Goal: Navigation & Orientation: Find specific page/section

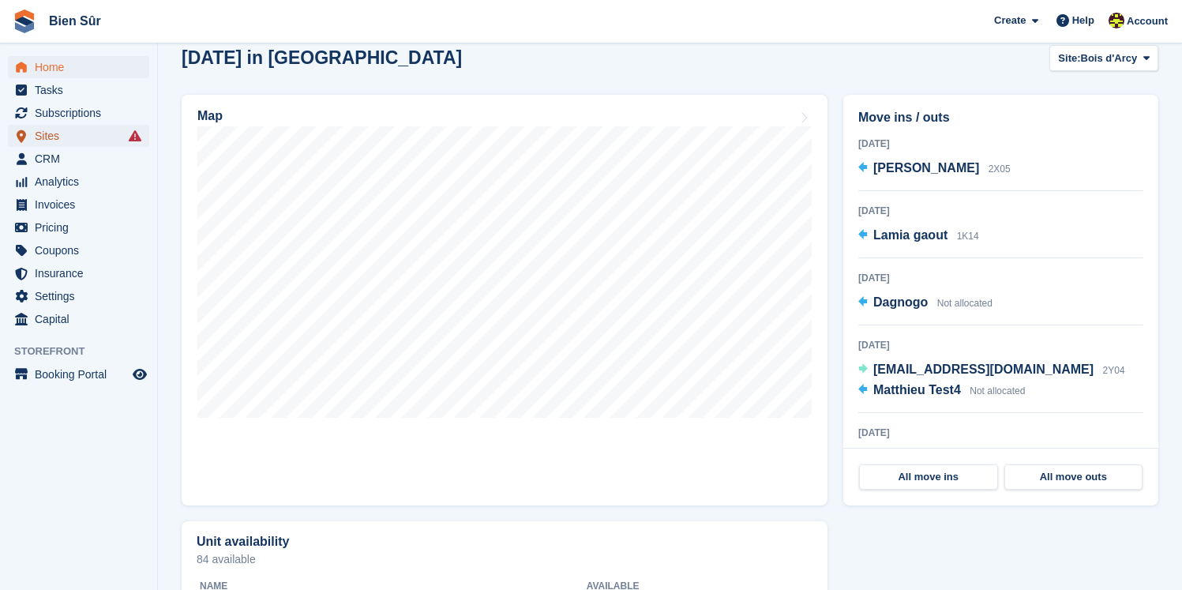
click at [84, 132] on span "Sites" at bounding box center [82, 136] width 95 height 22
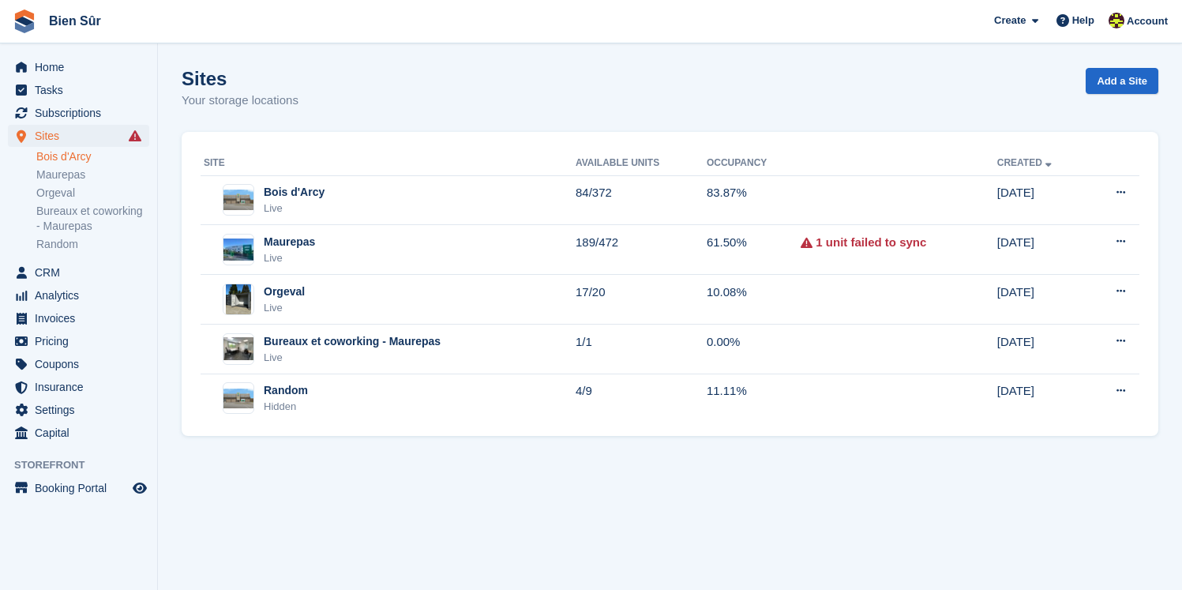
click at [92, 155] on link "Bois d'Arcy" at bounding box center [92, 156] width 113 height 15
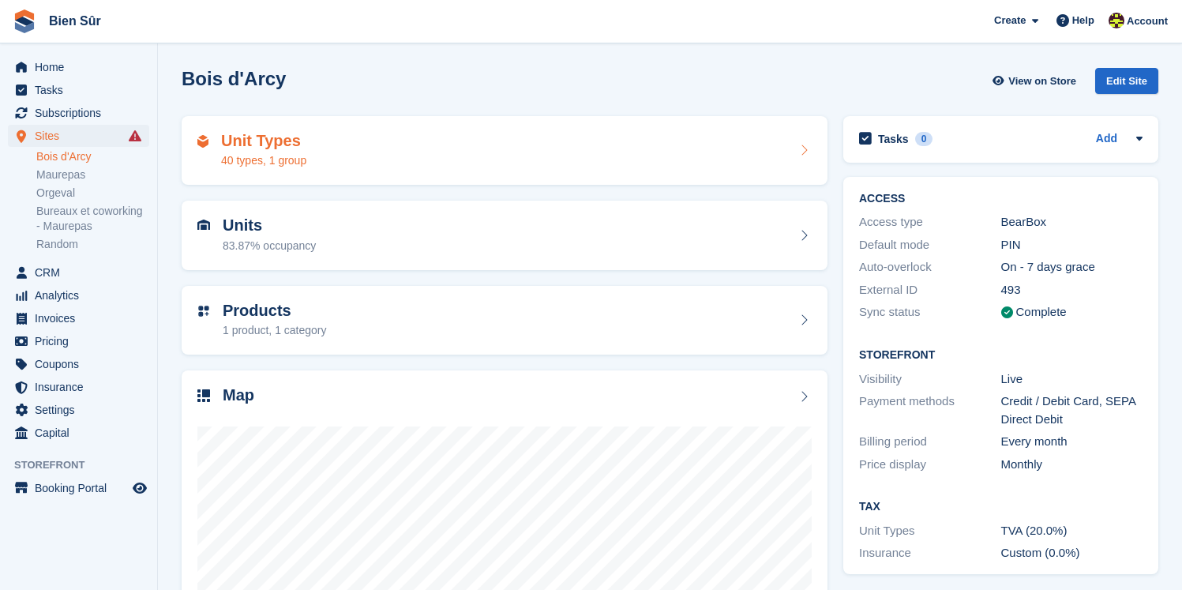
click at [275, 150] on div "Unit Types 40 types, 1 group" at bounding box center [263, 151] width 85 height 38
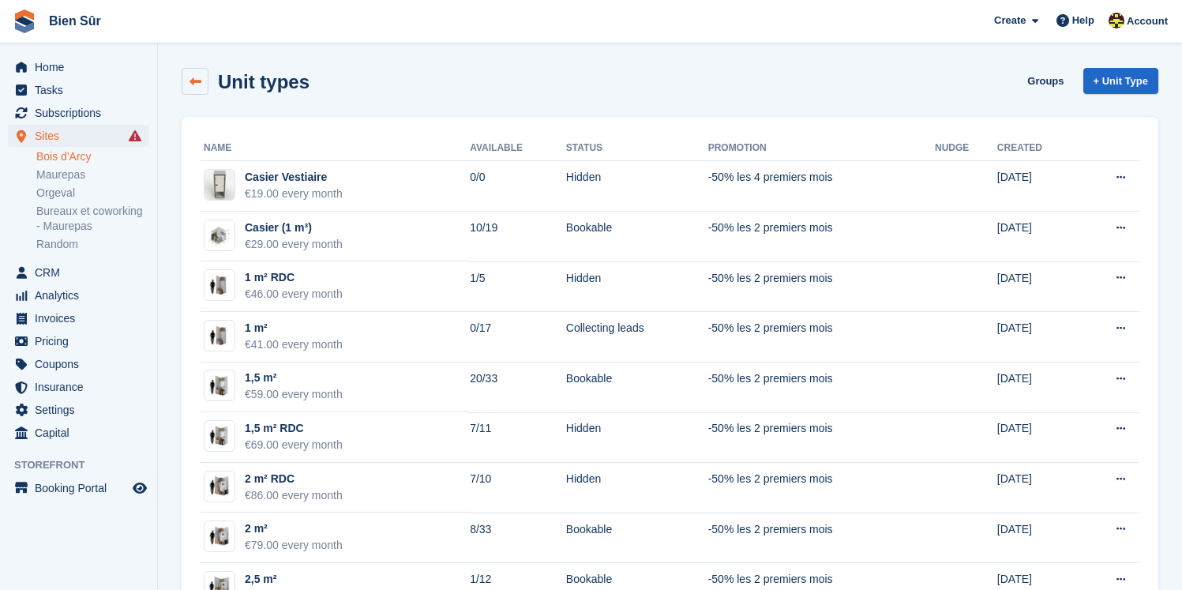
click at [195, 68] on link at bounding box center [195, 81] width 27 height 27
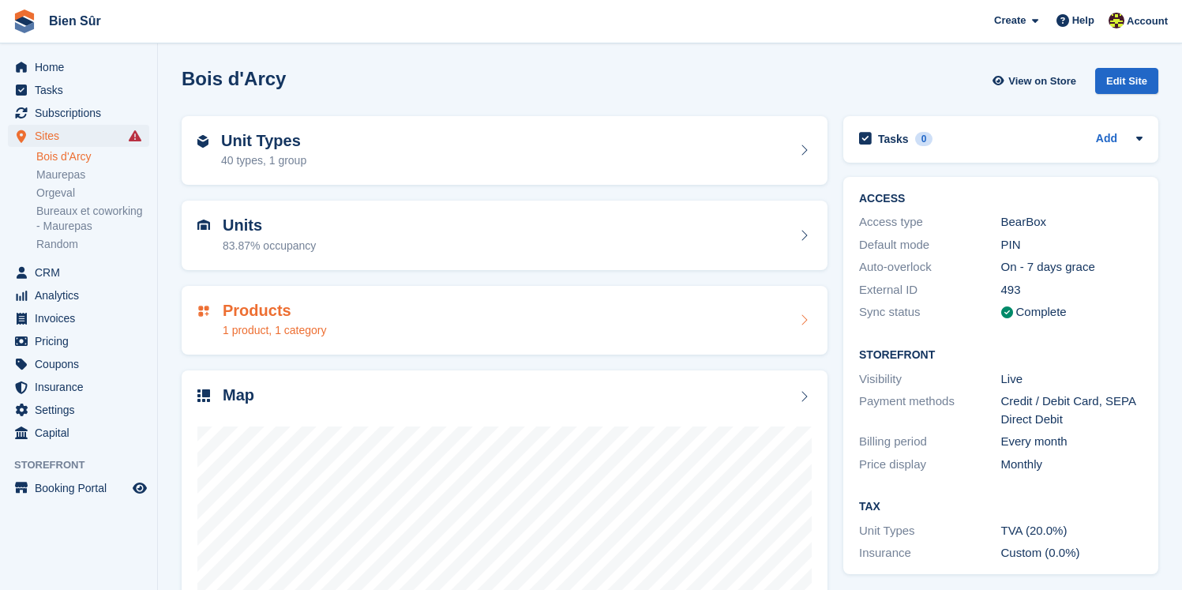
scroll to position [168, 0]
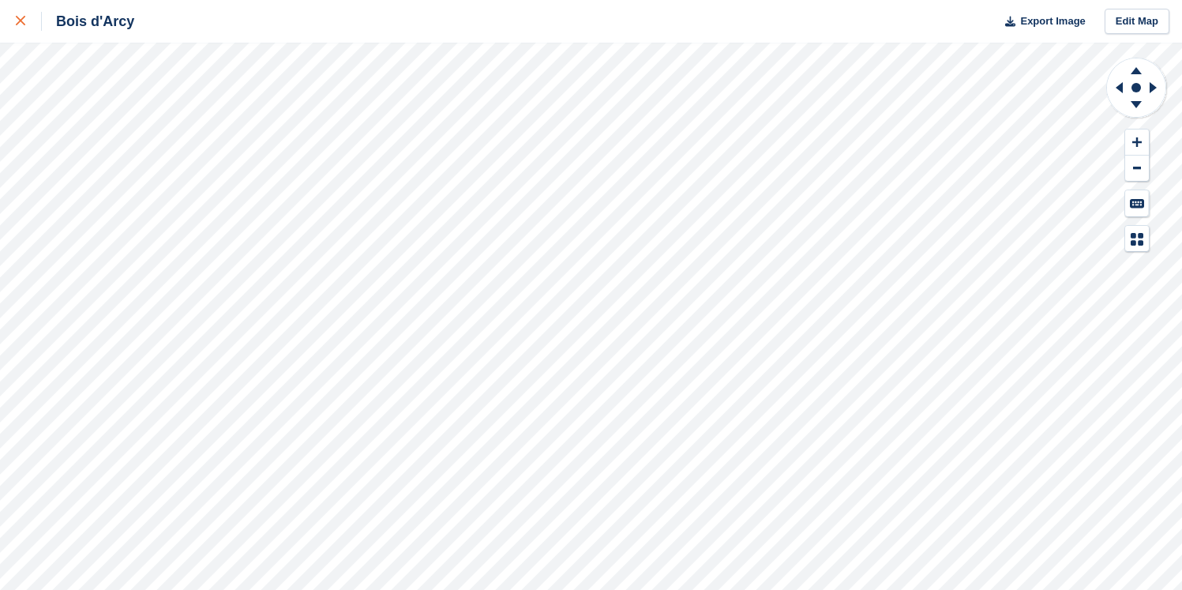
click at [24, 27] on div at bounding box center [29, 21] width 26 height 19
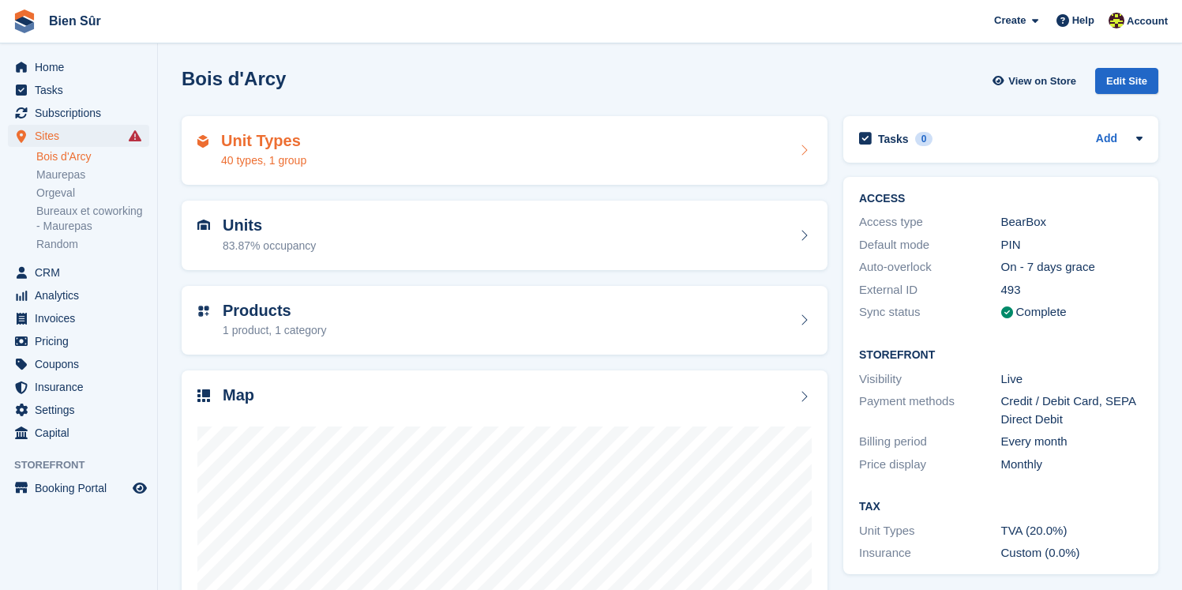
click at [292, 148] on h2 "Unit Types" at bounding box center [263, 141] width 85 height 18
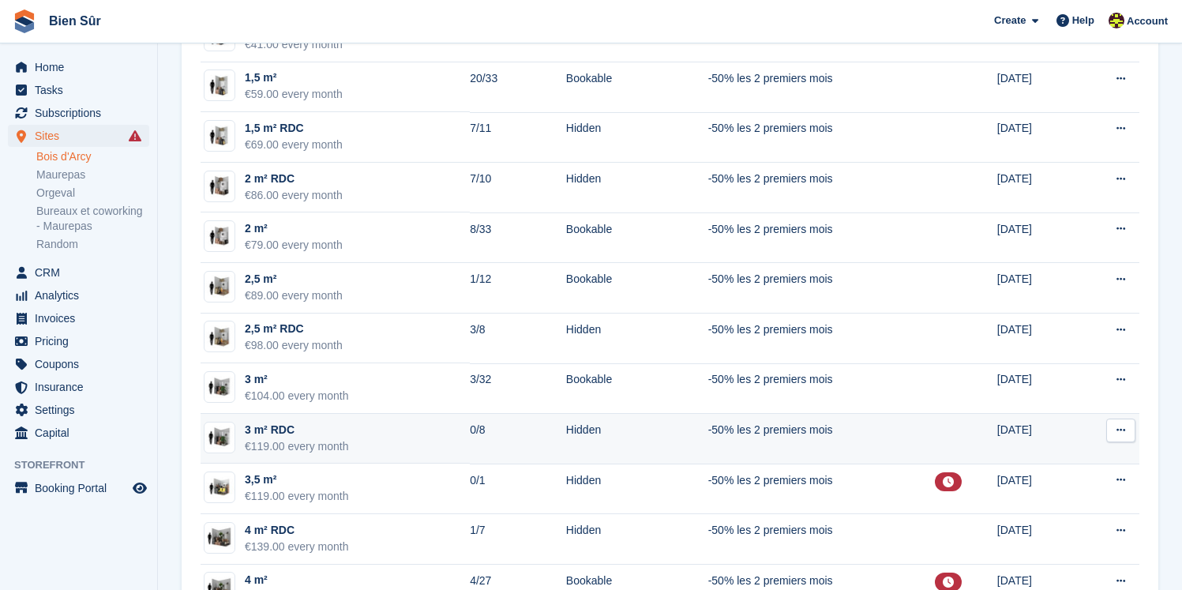
scroll to position [445, 0]
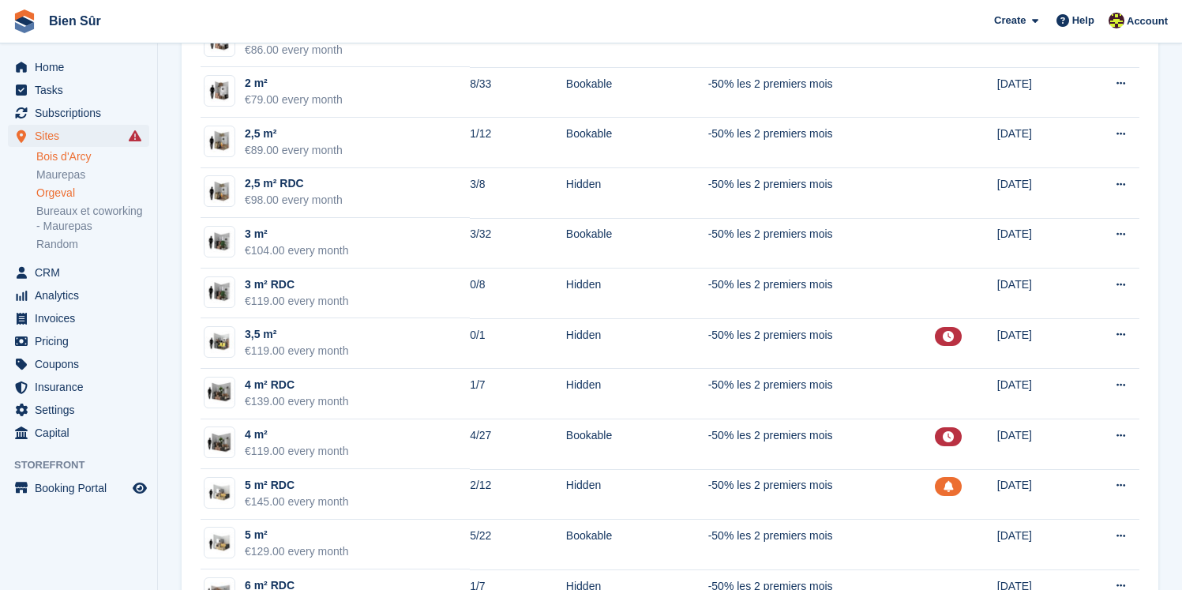
click at [100, 193] on link "Orgeval" at bounding box center [92, 192] width 113 height 15
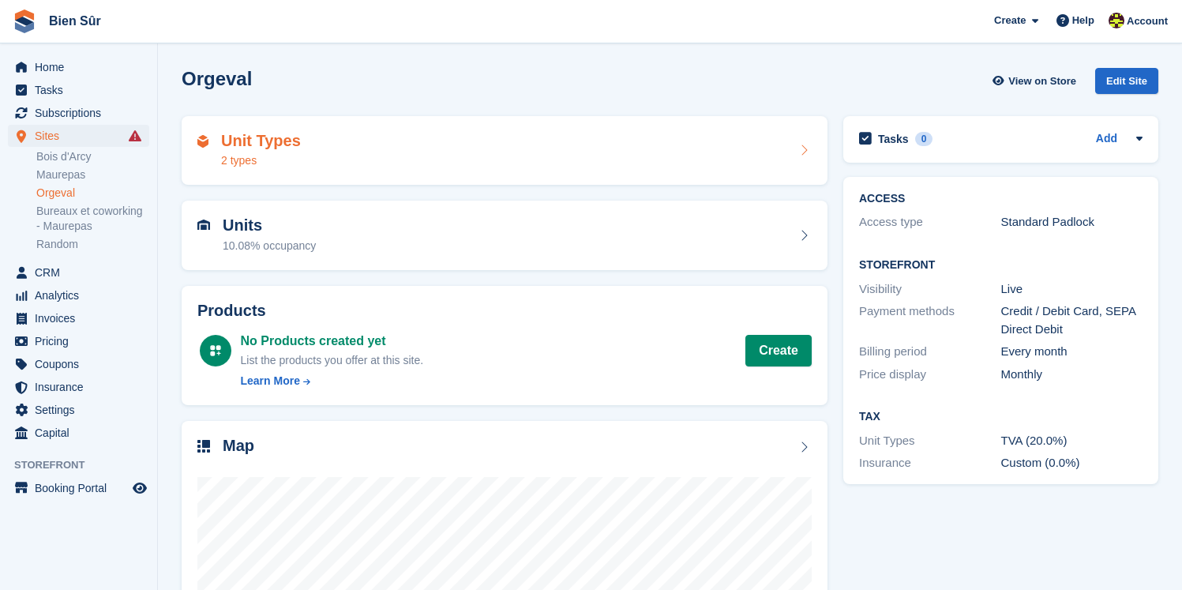
click at [370, 175] on div "Unit Types 2 types" at bounding box center [505, 150] width 646 height 69
